Goal: Contribute content: Add original content to the website for others to see

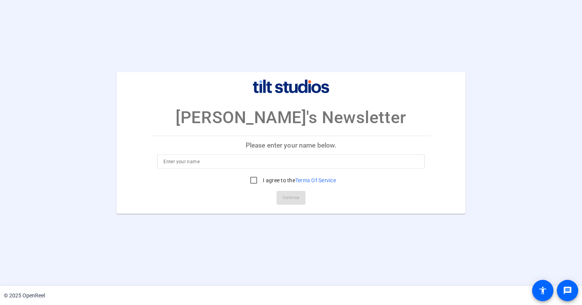
click at [187, 162] on input at bounding box center [290, 161] width 255 height 9
click at [366, 193] on mat-card-actions "Continue" at bounding box center [290, 198] width 285 height 20
click at [328, 161] on input at bounding box center [290, 161] width 255 height 9
type input "[PERSON_NAME]"
click at [251, 179] on input "I agree to the Terms Of Service" at bounding box center [253, 180] width 15 height 15
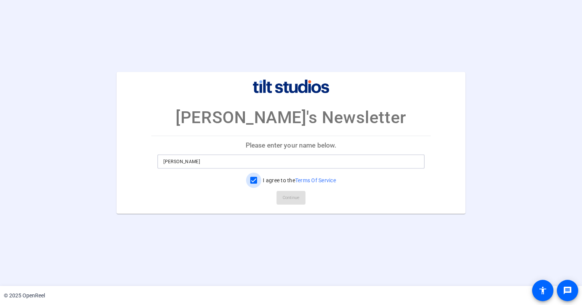
checkbox input "true"
click at [298, 199] on span "Continue" at bounding box center [291, 197] width 17 height 11
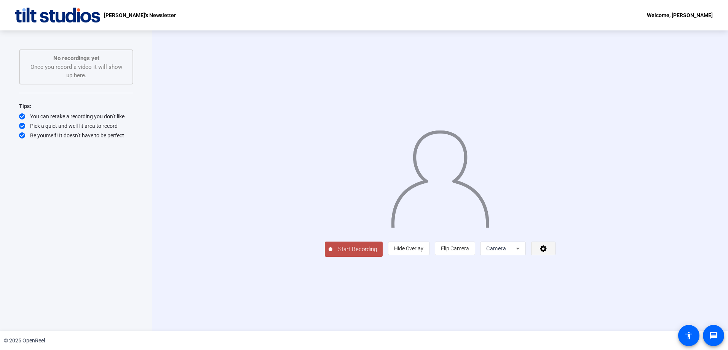
click at [547, 253] on icon at bounding box center [543, 249] width 7 height 7
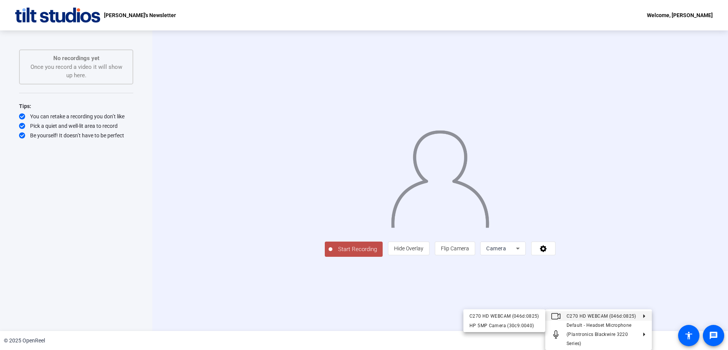
click at [507, 302] on div at bounding box center [364, 175] width 728 height 350
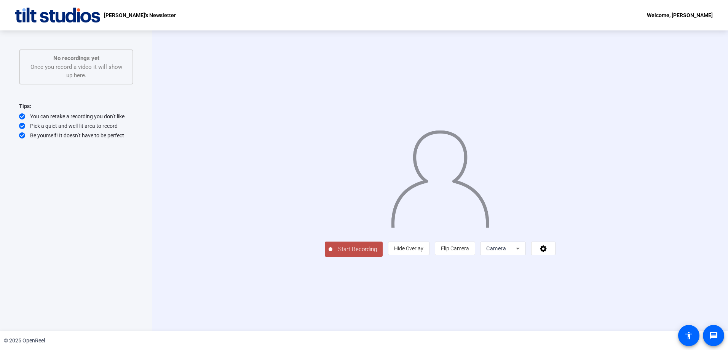
click at [424, 252] on span "Hide Overlay" at bounding box center [408, 249] width 29 height 6
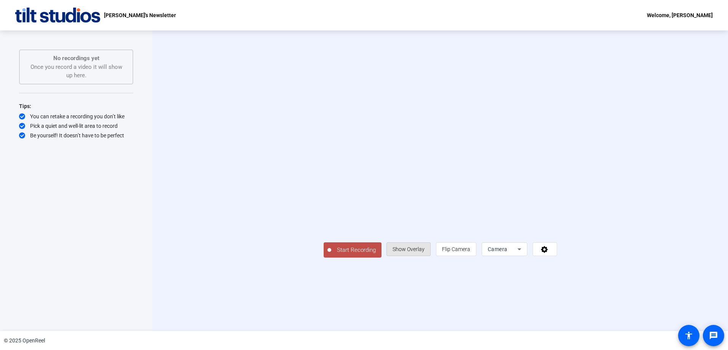
click at [425, 253] on span "Show Overlay" at bounding box center [409, 249] width 32 height 6
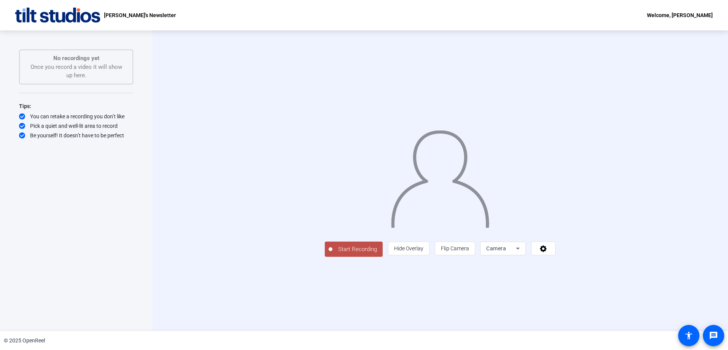
click at [424, 252] on span "Hide Overlay" at bounding box center [408, 249] width 29 height 6
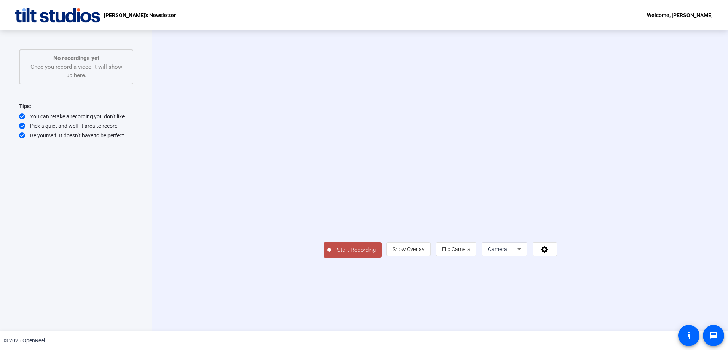
click at [518, 254] on div "Camera" at bounding box center [503, 249] width 30 height 9
click at [582, 266] on span "Screen" at bounding box center [587, 263] width 14 height 9
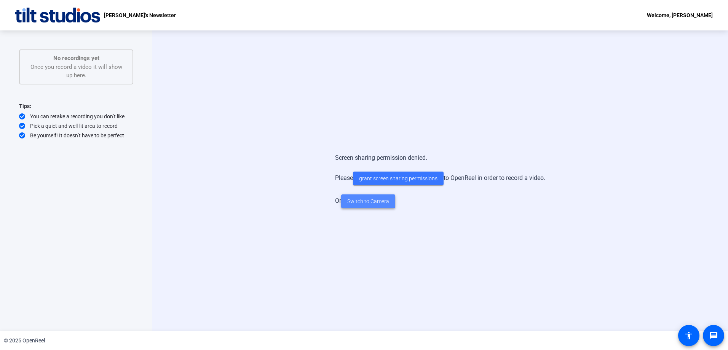
click at [360, 200] on span "Switch to Camera" at bounding box center [368, 202] width 42 height 8
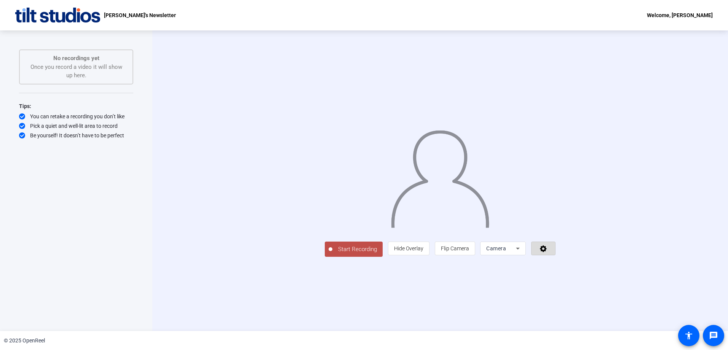
click at [555, 258] on span at bounding box center [544, 249] width 24 height 18
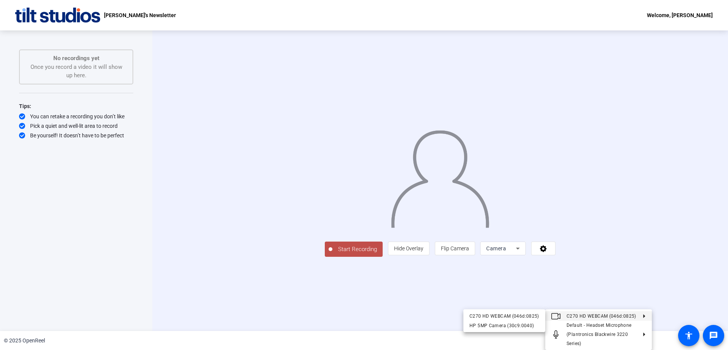
click at [498, 304] on div at bounding box center [364, 175] width 728 height 350
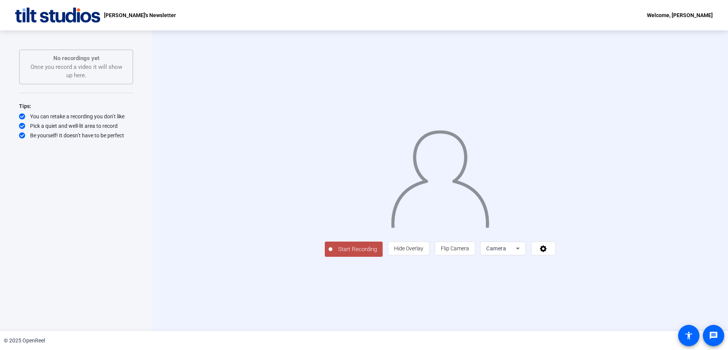
click at [333, 254] on span "Start Recording" at bounding box center [358, 249] width 50 height 9
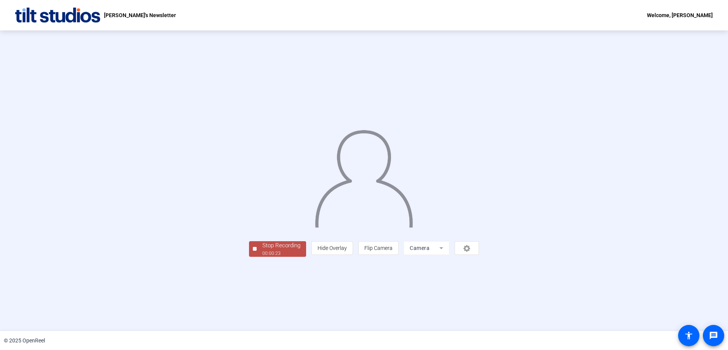
click at [262, 250] on div "Stop Recording" at bounding box center [281, 246] width 38 height 9
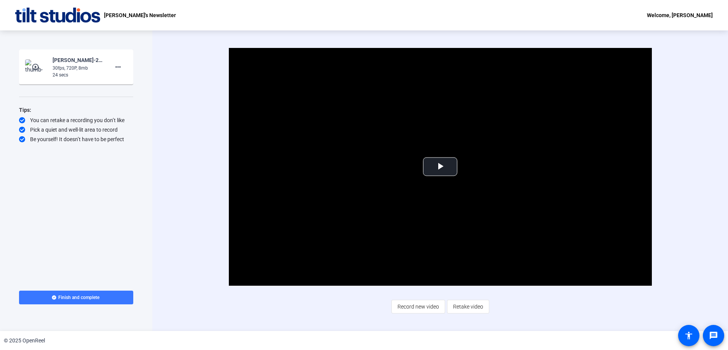
click at [410, 304] on span "Record new video" at bounding box center [419, 307] width 42 height 14
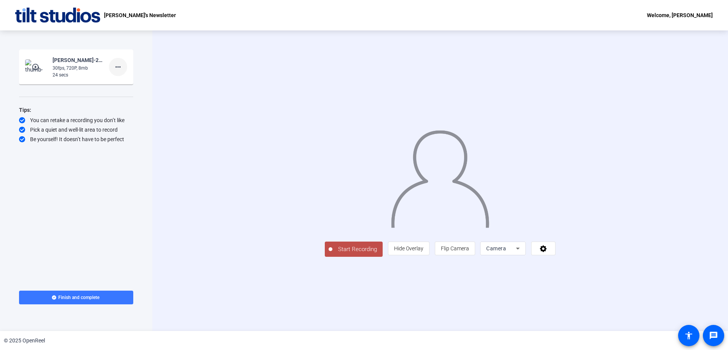
click at [118, 69] on mat-icon "more_horiz" at bounding box center [118, 66] width 9 height 9
click at [127, 84] on span "Delete clip" at bounding box center [130, 82] width 30 height 9
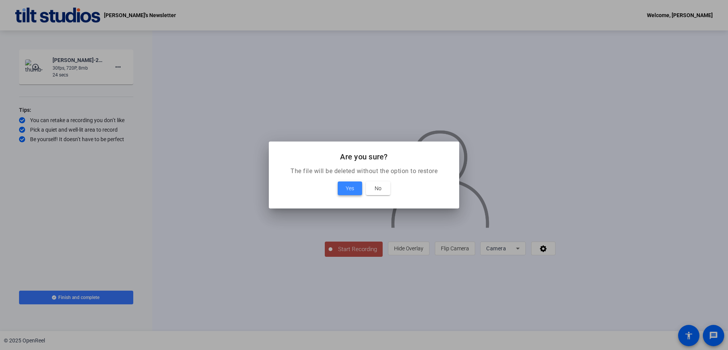
click at [354, 189] on span "Yes" at bounding box center [350, 188] width 8 height 9
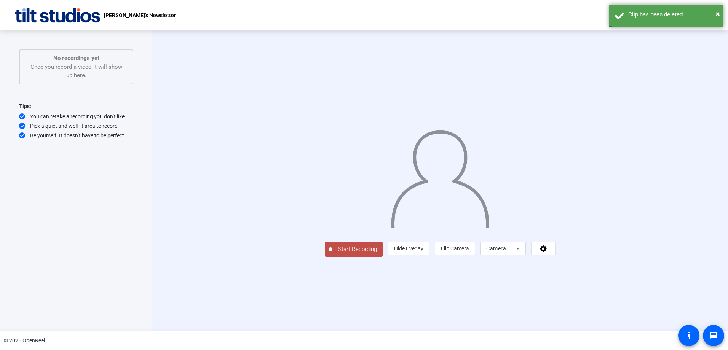
click at [333, 254] on span "Start Recording" at bounding box center [358, 249] width 50 height 9
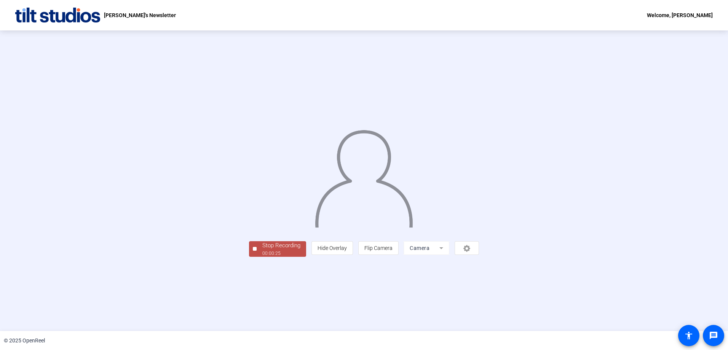
click at [262, 250] on div "Stop Recording" at bounding box center [281, 246] width 38 height 9
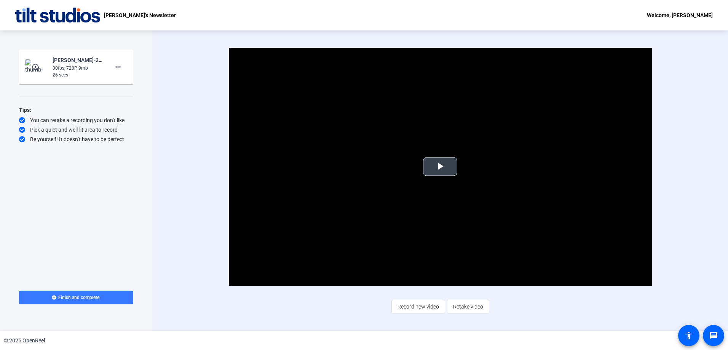
click at [440, 167] on span "Video Player" at bounding box center [440, 167] width 0 height 0
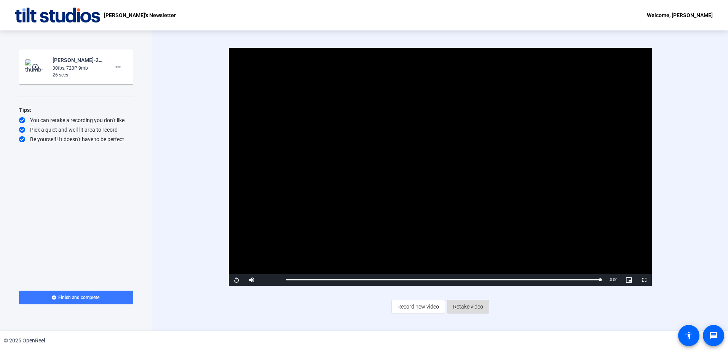
click at [456, 304] on span "Retake video" at bounding box center [468, 307] width 30 height 14
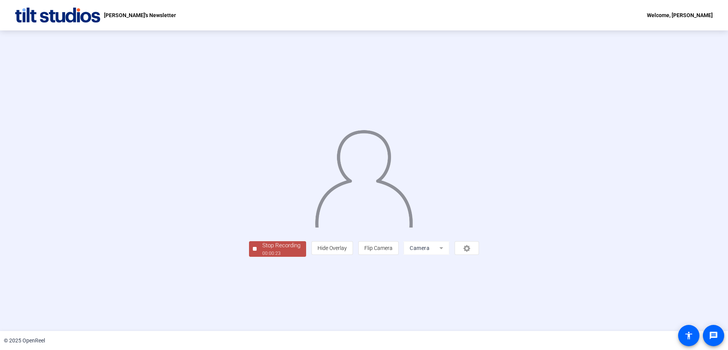
click at [262, 257] on div "00:00:23" at bounding box center [281, 253] width 38 height 7
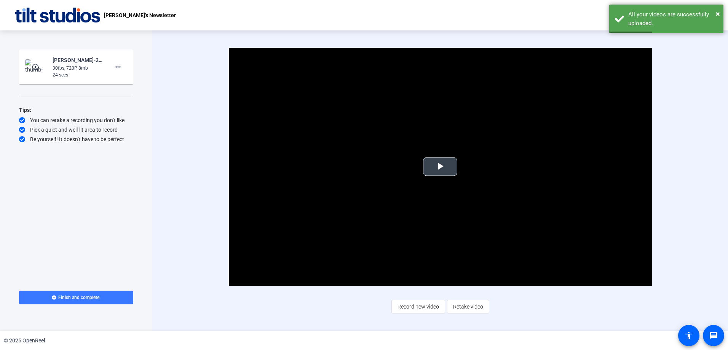
click at [440, 167] on span "Video Player" at bounding box center [440, 167] width 0 height 0
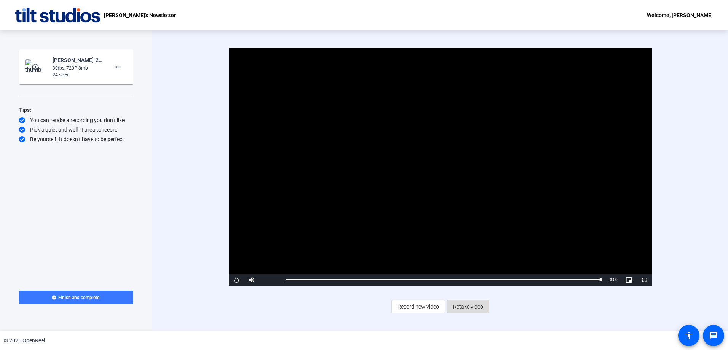
click at [460, 304] on span "Retake video" at bounding box center [468, 307] width 30 height 14
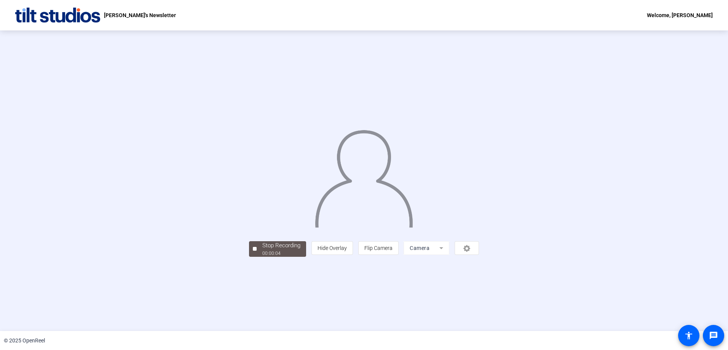
click at [273, 304] on div "Stop Recording 00:00:04 person Hide Overlay flip Flip Camera Camera" at bounding box center [364, 180] width 728 height 301
click at [414, 204] on img at bounding box center [363, 176] width 99 height 104
click at [262, 250] on div "Stop Recording" at bounding box center [281, 246] width 38 height 9
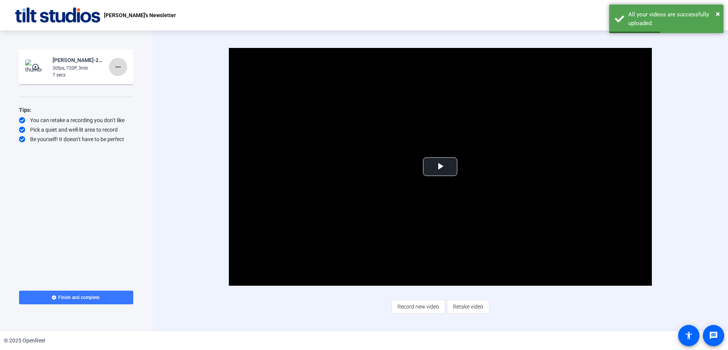
click at [118, 64] on mat-icon "more_horiz" at bounding box center [118, 66] width 9 height 9
click at [128, 83] on span "Delete clip" at bounding box center [130, 82] width 30 height 9
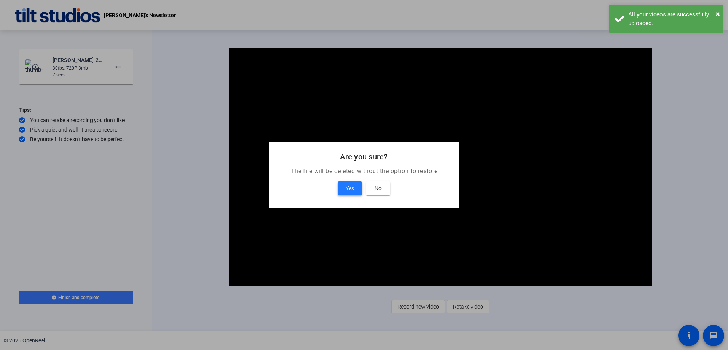
click at [349, 187] on span "Yes" at bounding box center [350, 188] width 8 height 9
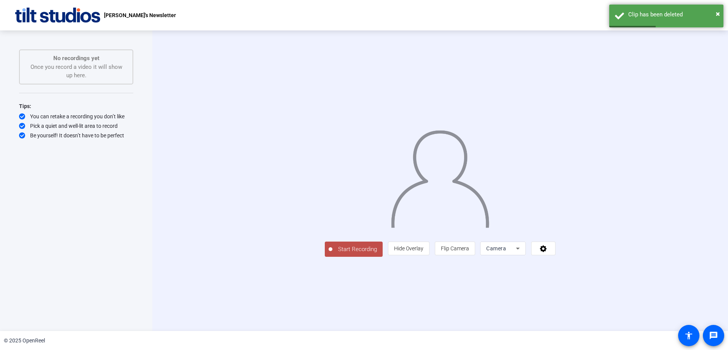
click at [333, 254] on span "Start Recording" at bounding box center [358, 249] width 50 height 9
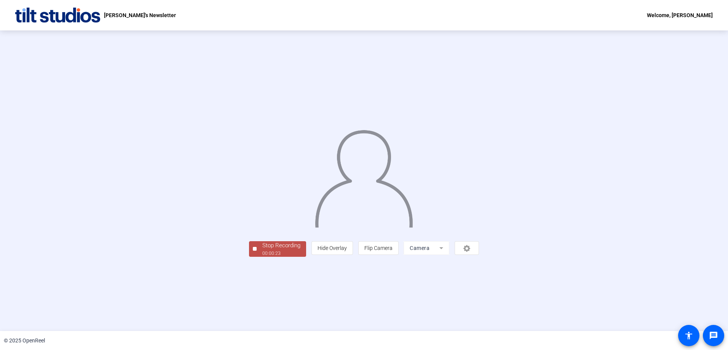
click at [262, 250] on div "Stop Recording" at bounding box center [281, 246] width 38 height 9
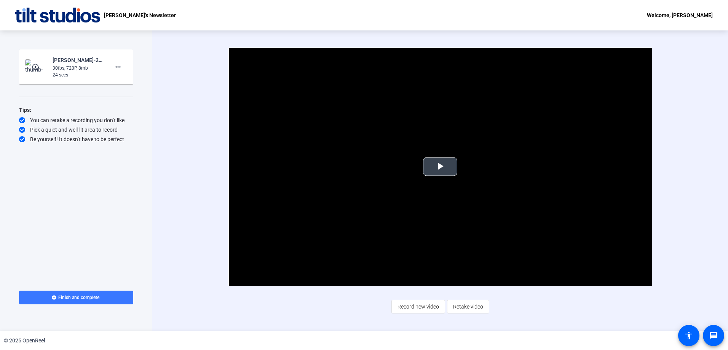
click at [440, 167] on span "Video Player" at bounding box center [440, 167] width 0 height 0
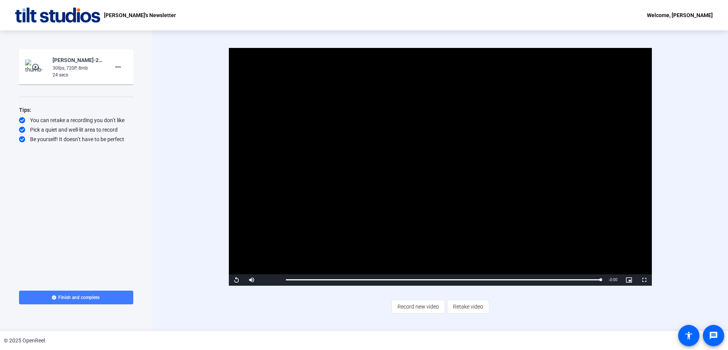
click at [66, 296] on span "Finish and complete" at bounding box center [78, 298] width 41 height 6
